Goal: Manage account settings

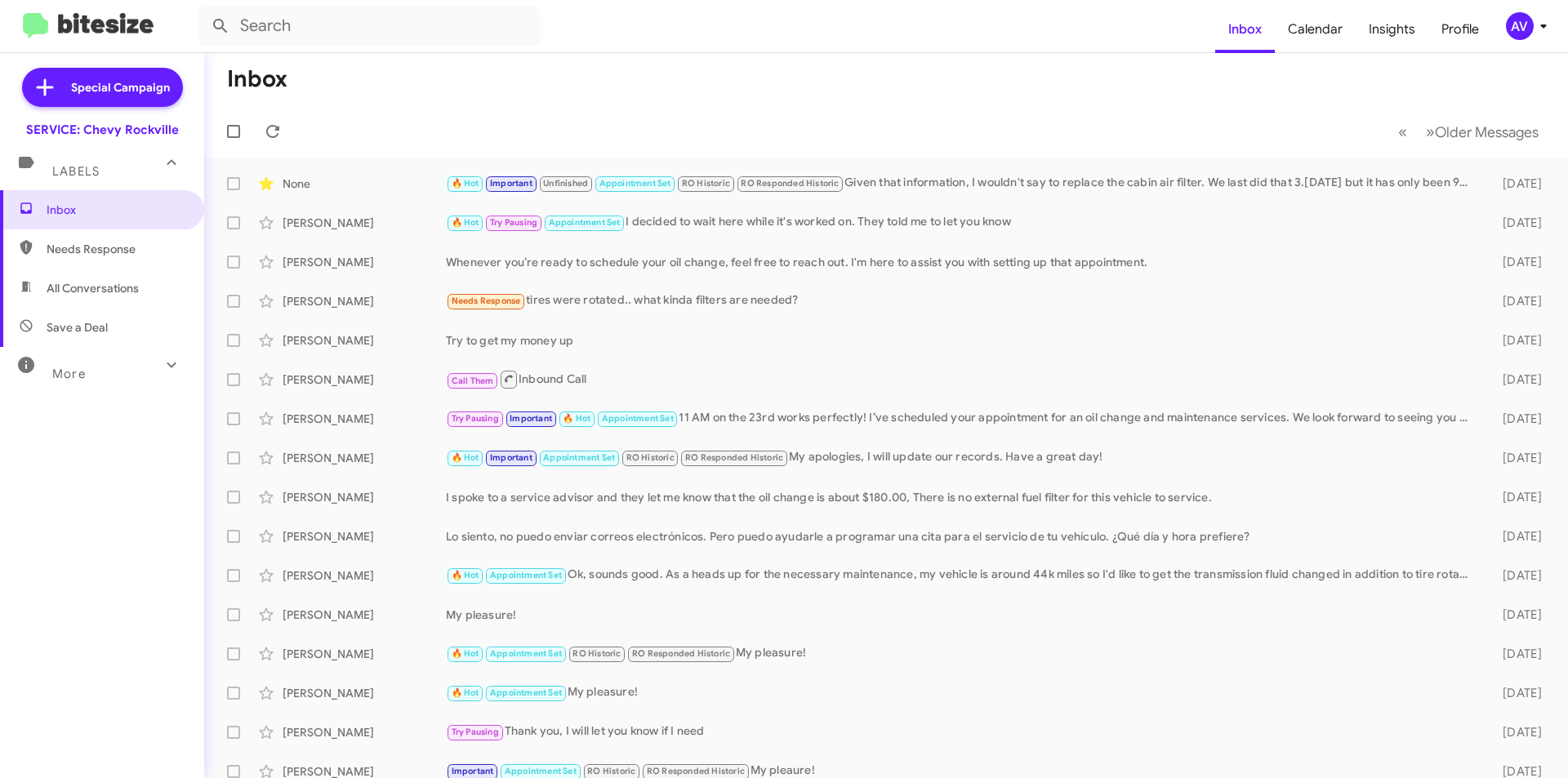
click at [1523, 31] on div "AV" at bounding box center [1519, 26] width 28 height 28
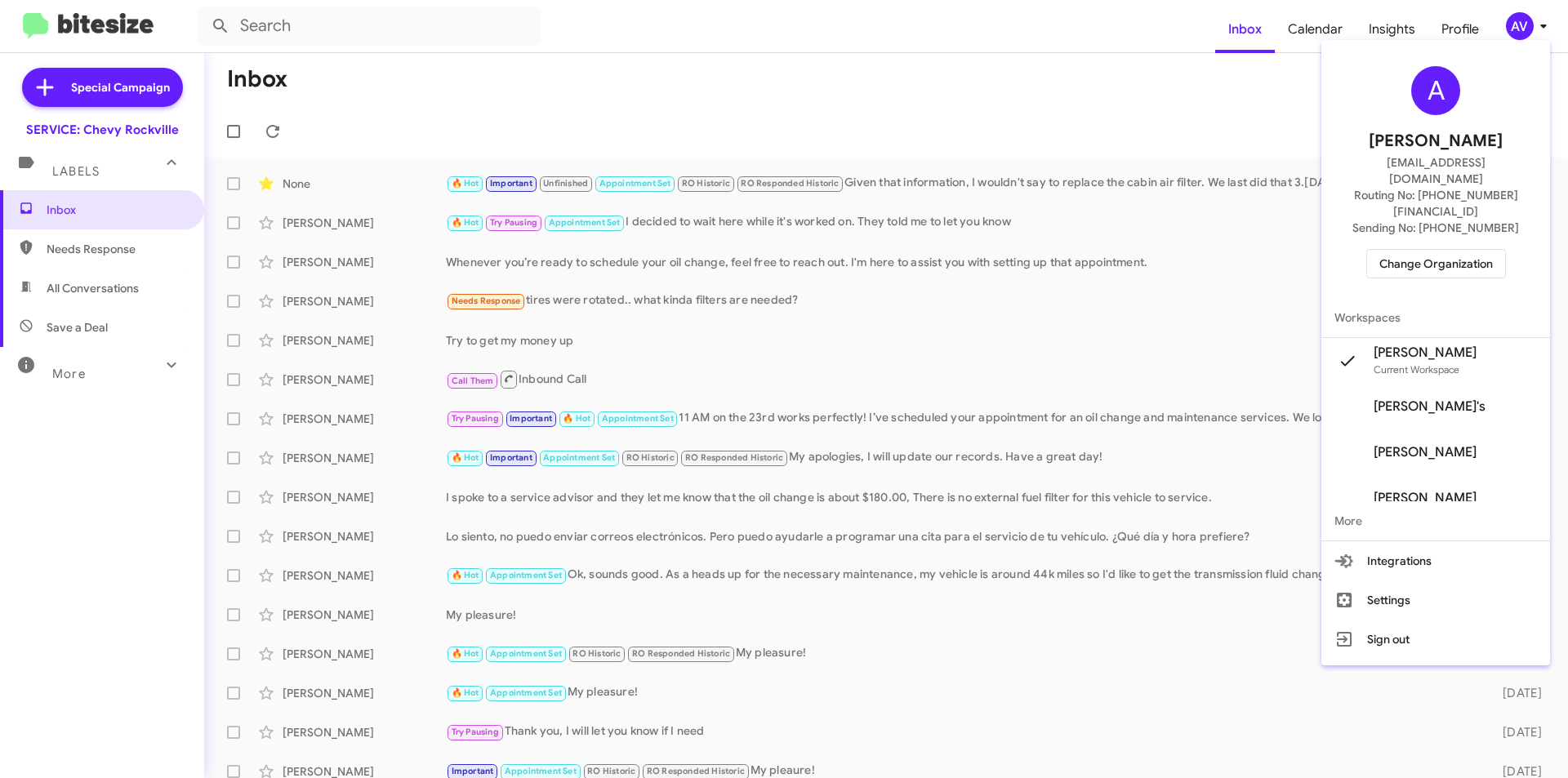
click at [1430, 249] on span "Change Organization" at bounding box center [1436, 263] width 113 height 28
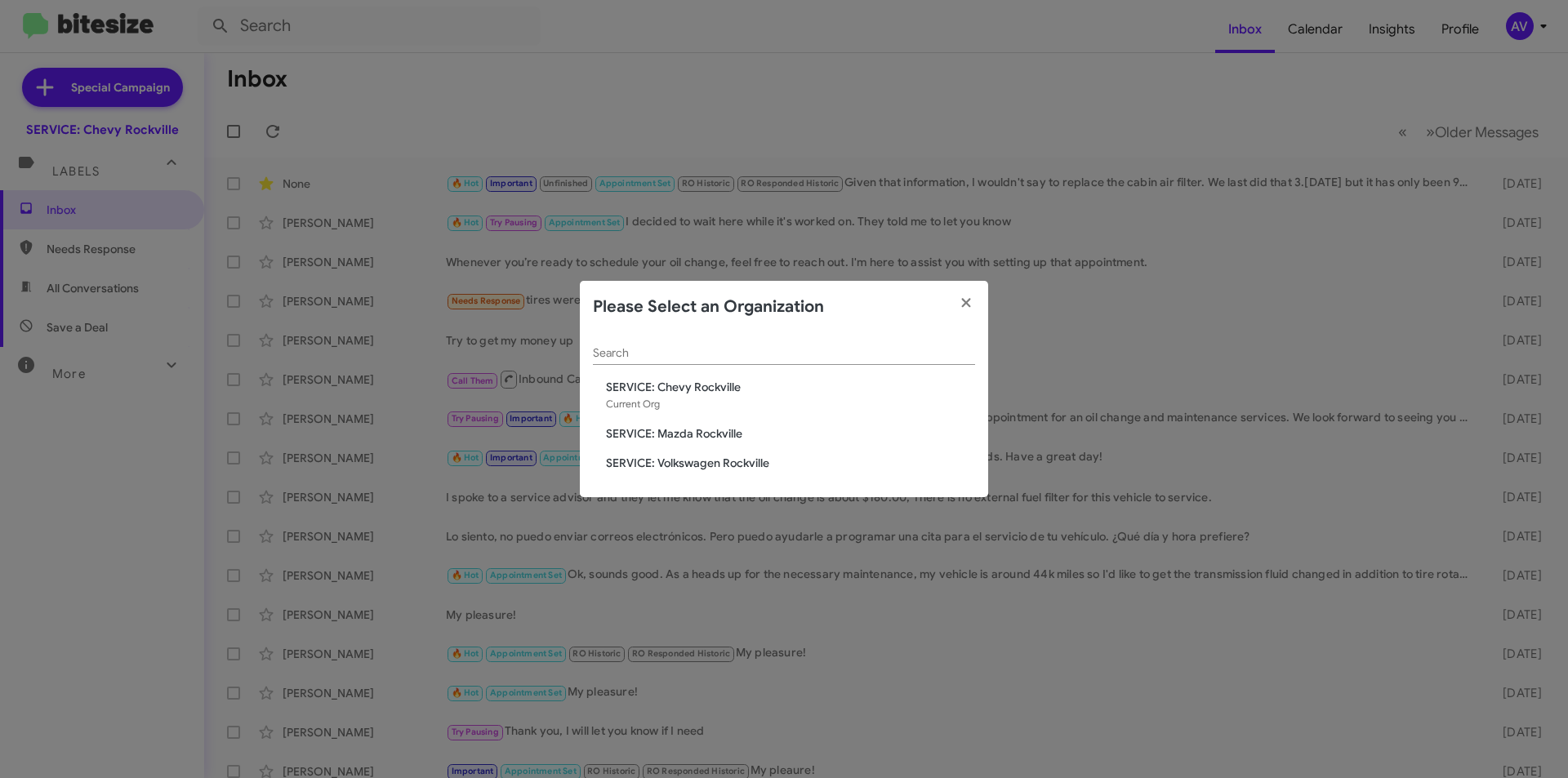
click at [732, 434] on span "SERVICE: Mazda Rockville" at bounding box center [790, 433] width 369 height 16
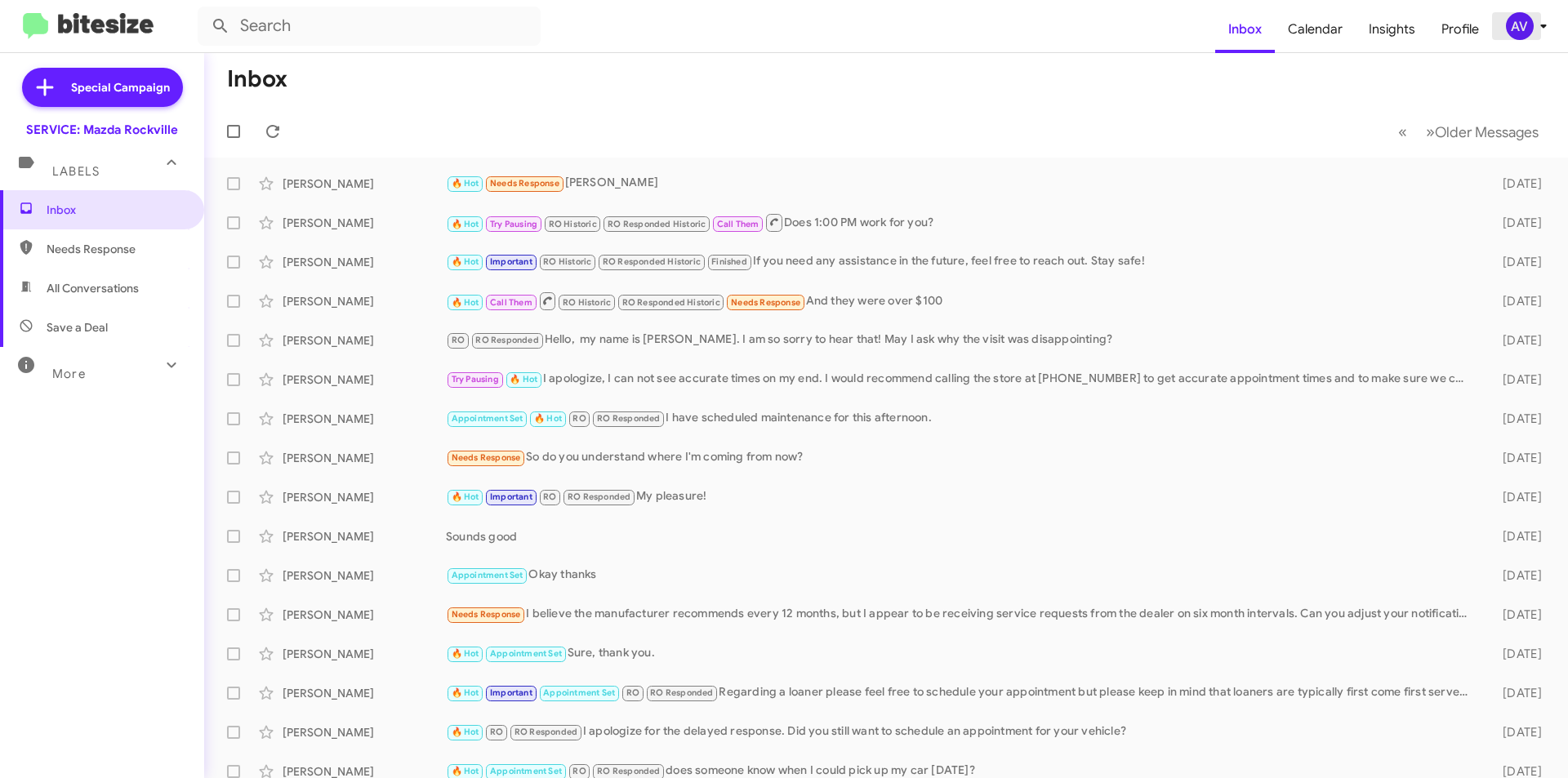
click at [1523, 31] on div "AV" at bounding box center [1519, 26] width 28 height 28
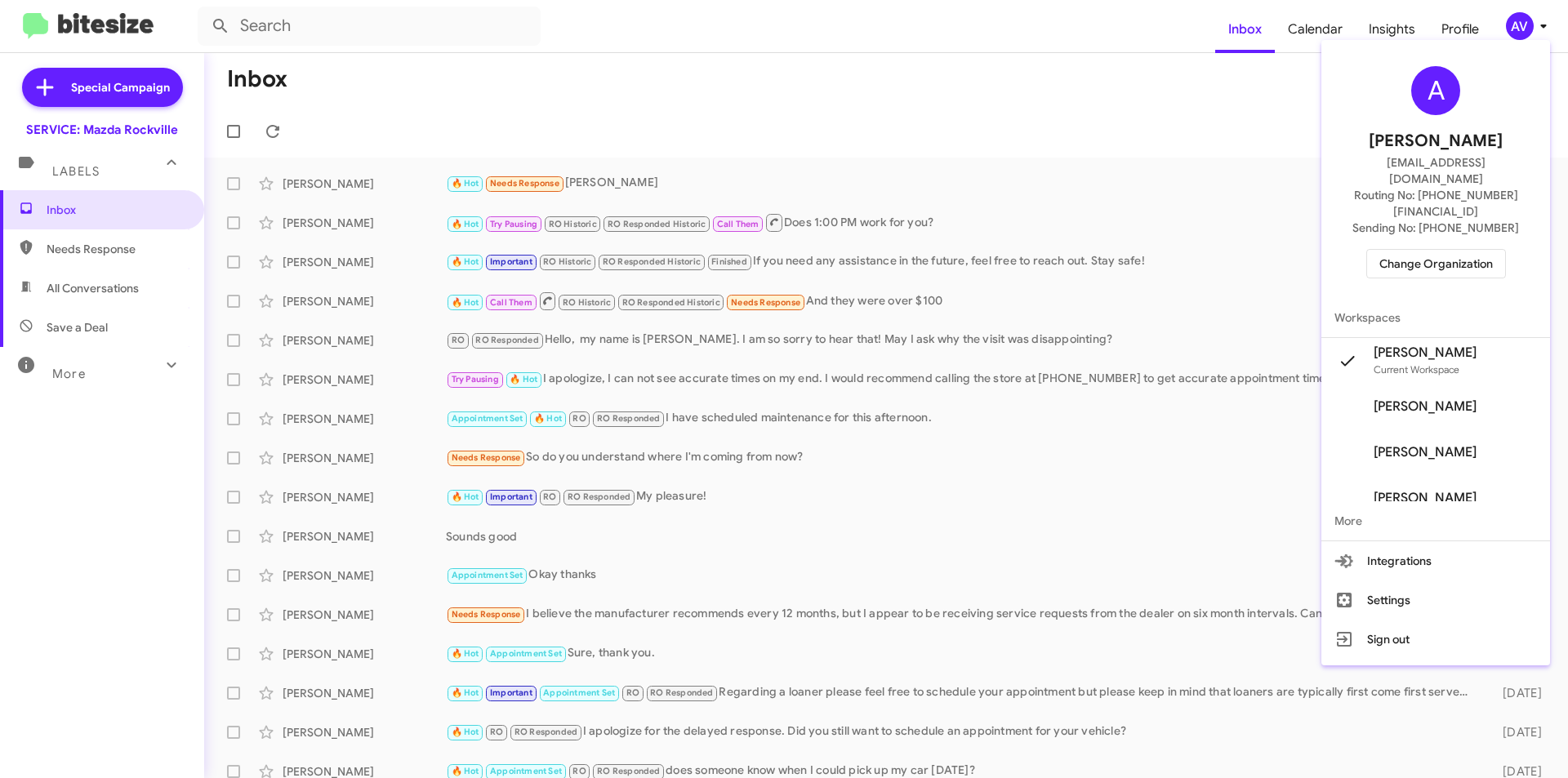
click at [1478, 249] on span "Change Organization" at bounding box center [1436, 263] width 113 height 28
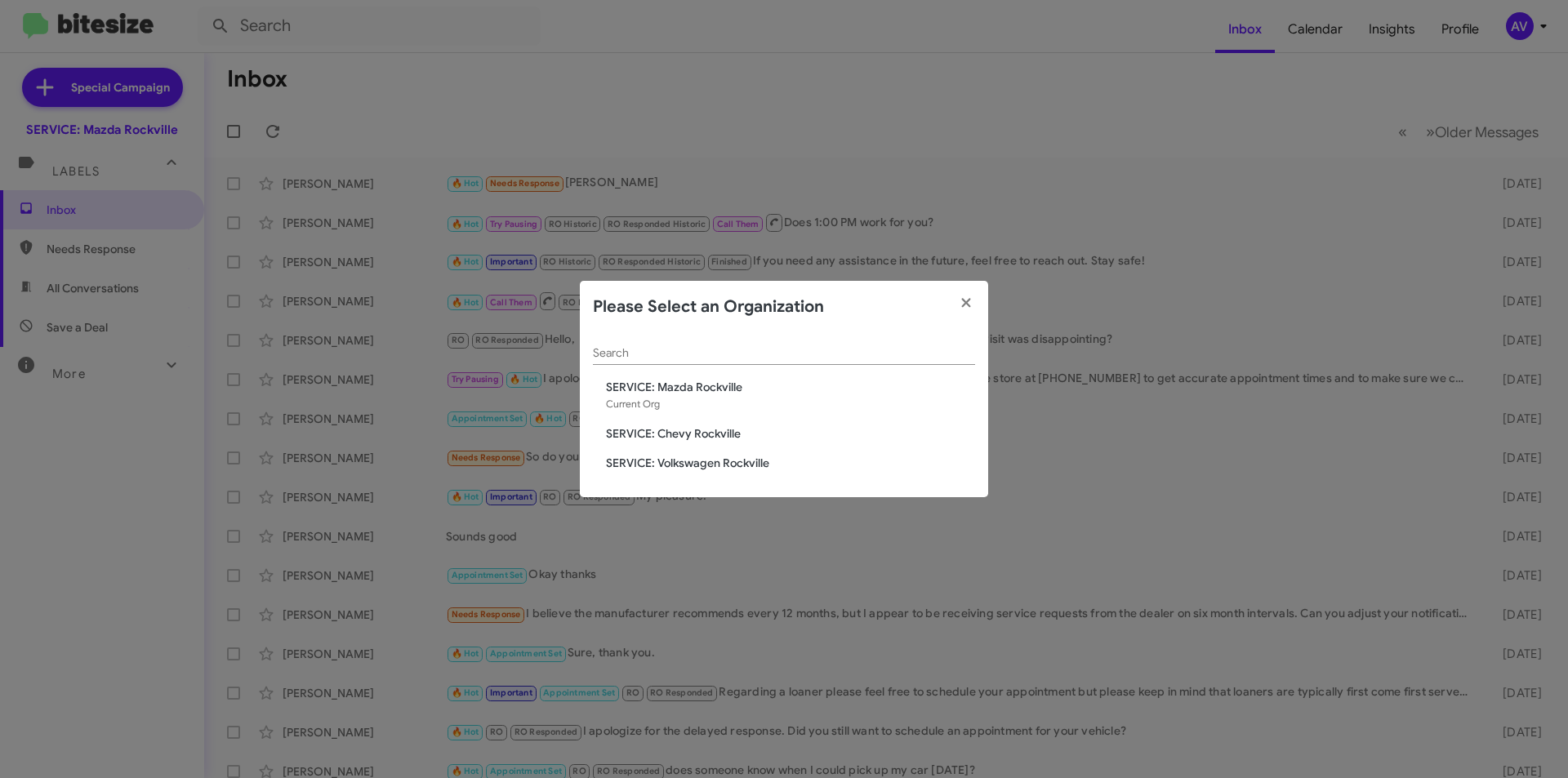
click at [714, 466] on span "SERVICE: Volkswagen Rockville" at bounding box center [790, 462] width 369 height 16
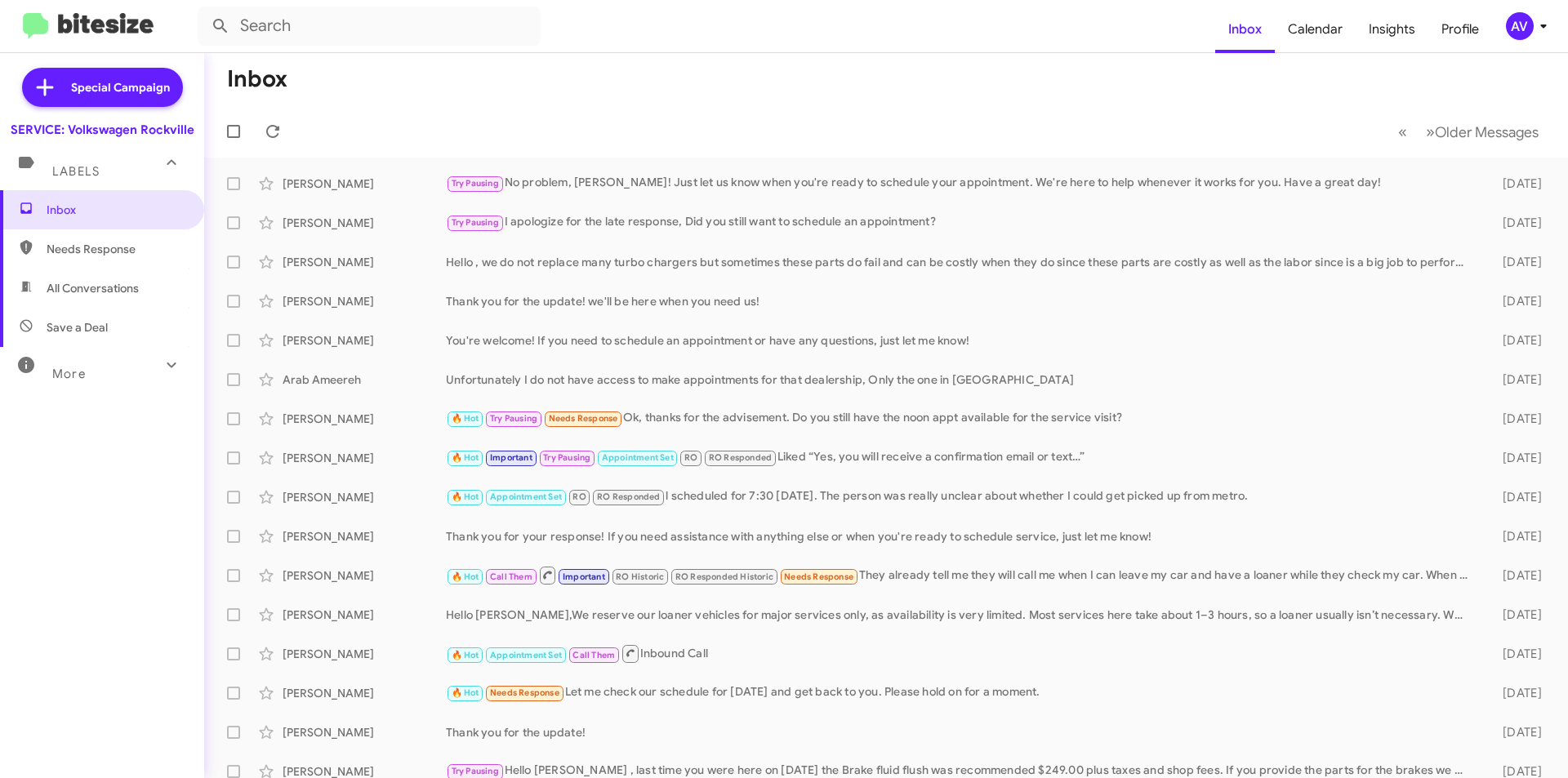
click at [1531, 30] on div "AV" at bounding box center [1519, 26] width 28 height 28
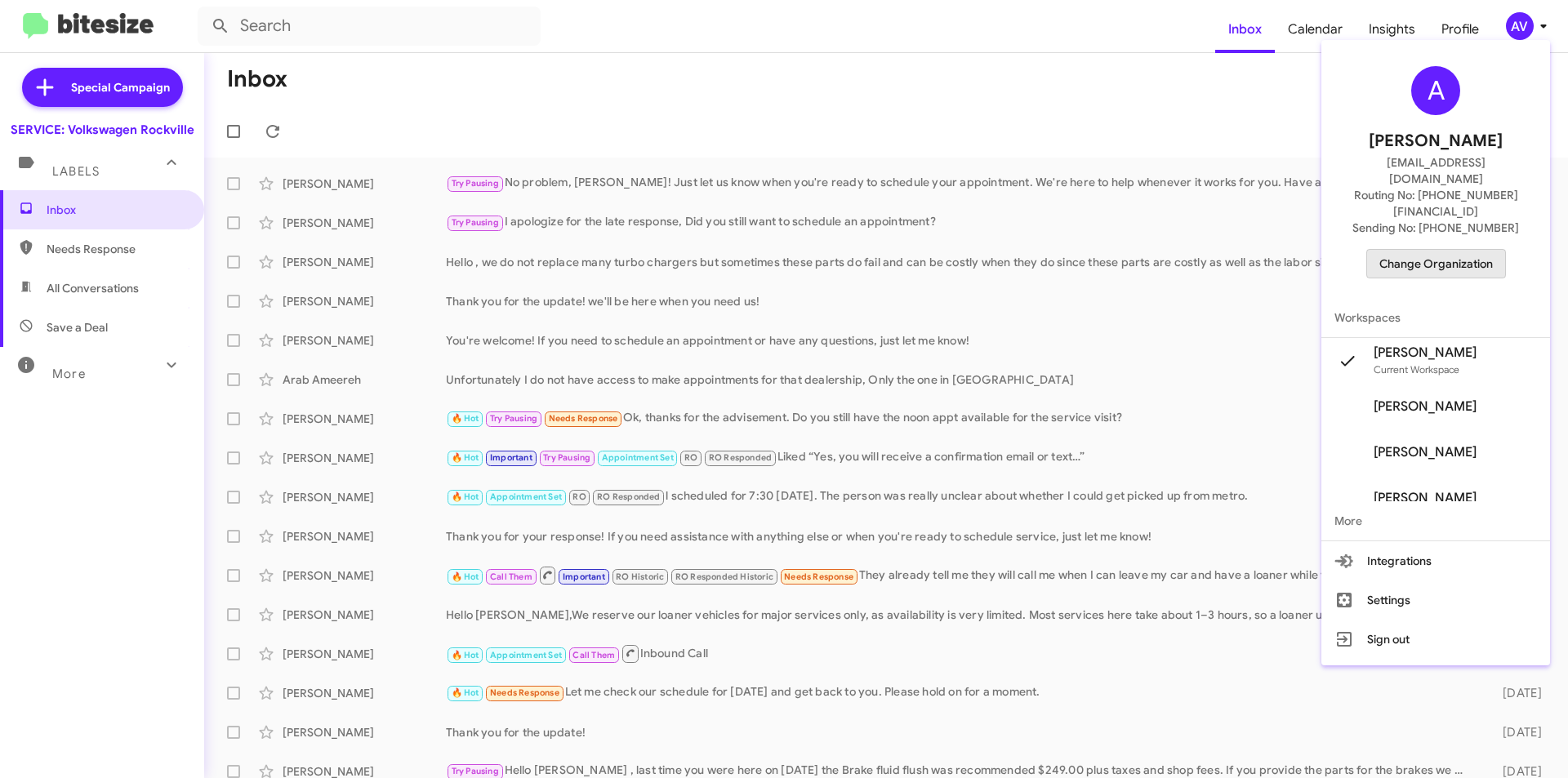
click at [1468, 249] on span "Change Organization" at bounding box center [1436, 263] width 113 height 28
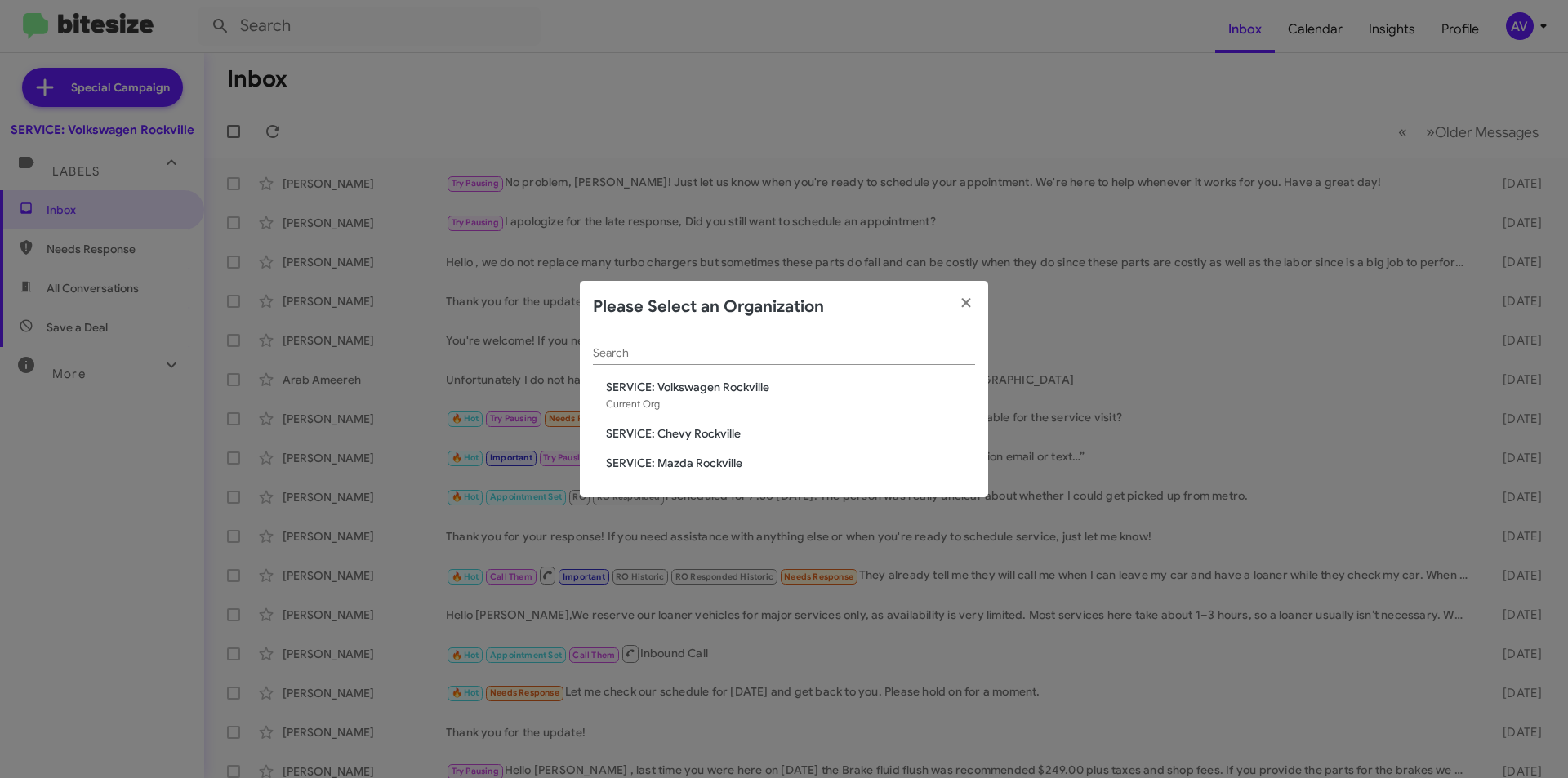
click at [642, 431] on span "SERVICE: Chevy Rockville" at bounding box center [790, 433] width 369 height 16
